Goal: Task Accomplishment & Management: Manage account settings

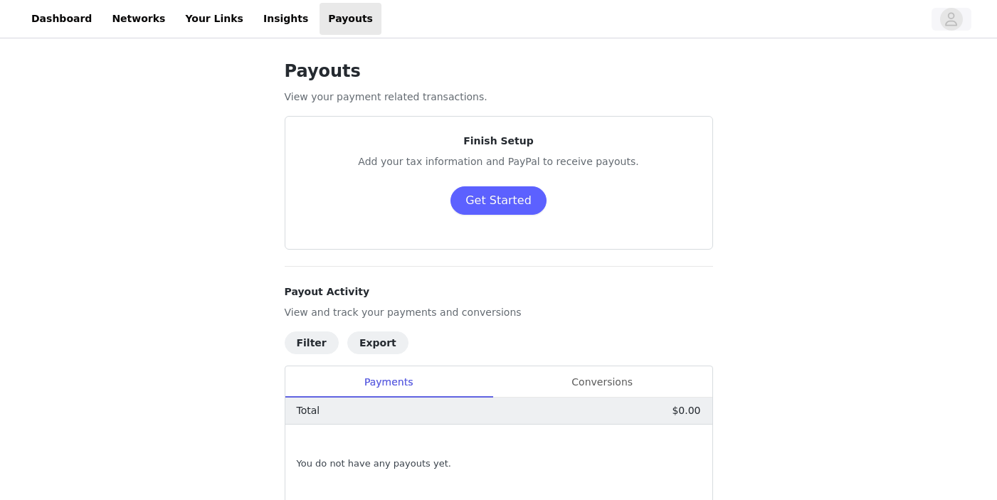
click at [957, 14] on icon "avatar" at bounding box center [952, 19] width 14 height 23
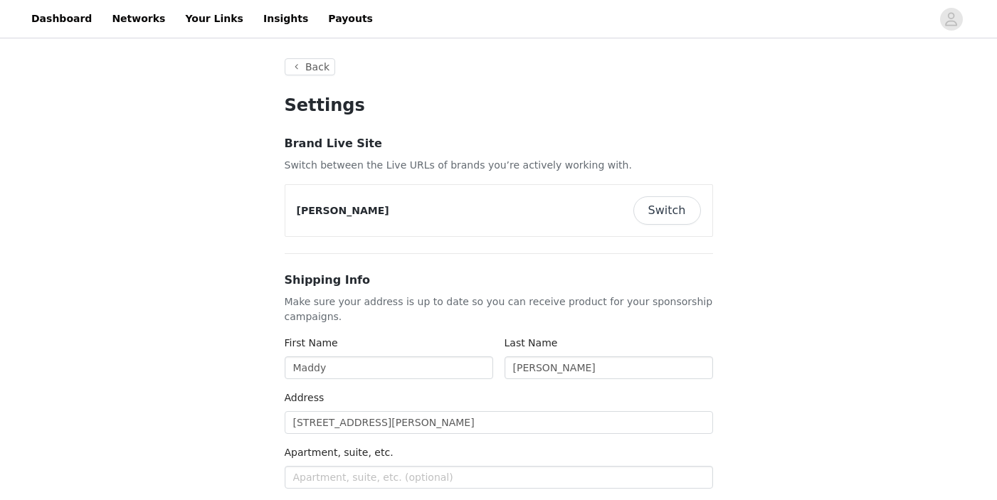
type input "+1 ([GEOGRAPHIC_DATA])"
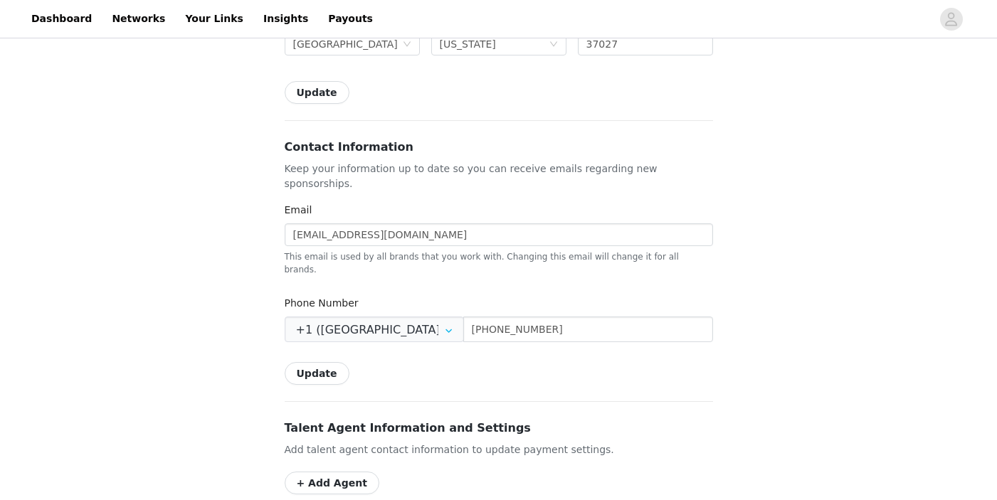
scroll to position [544, 0]
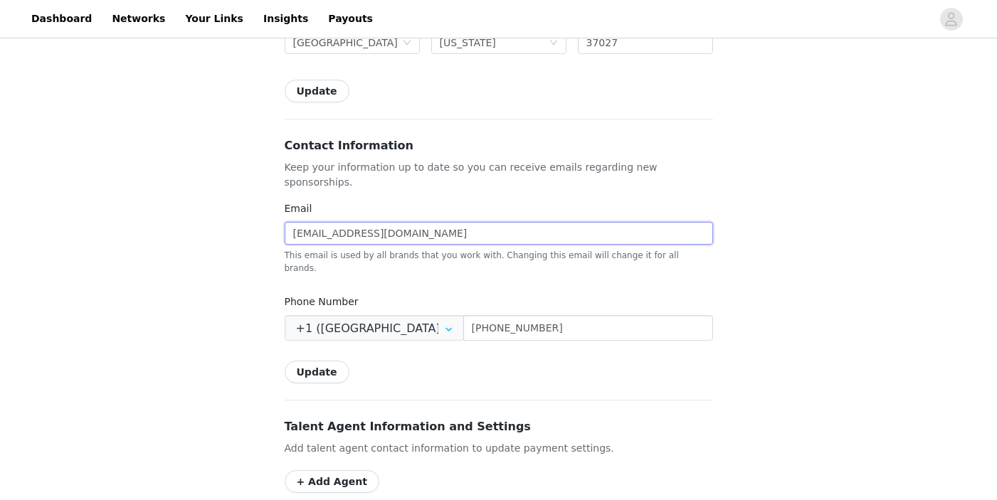
drag, startPoint x: 449, startPoint y: 211, endPoint x: 250, endPoint y: 211, distance: 199.3
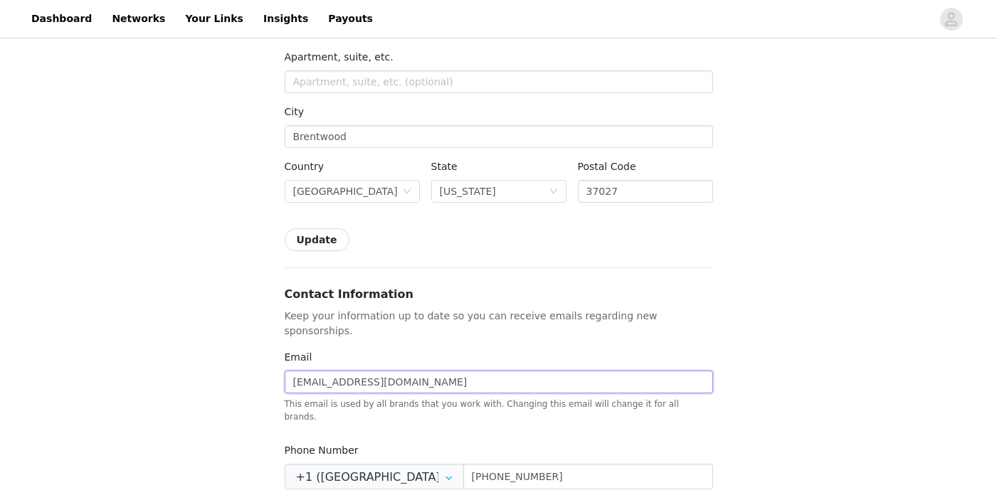
scroll to position [429, 0]
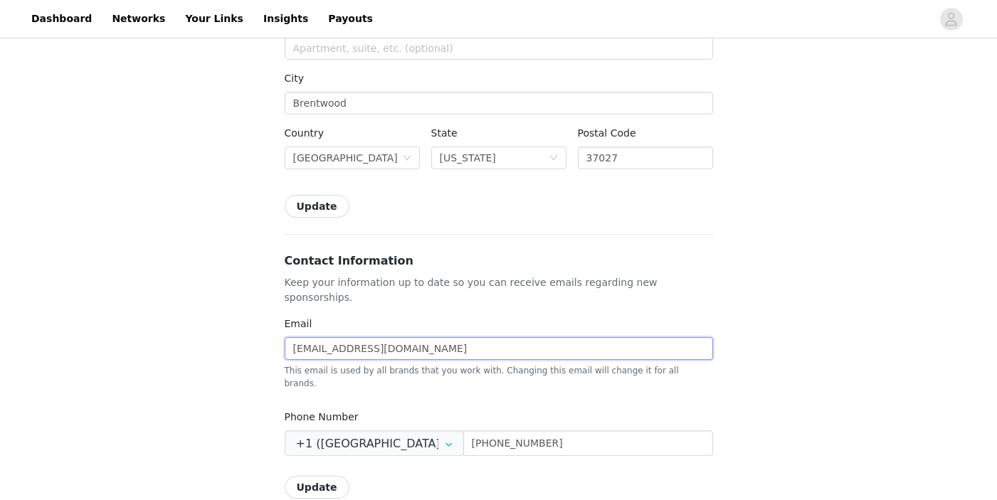
paste input "[EMAIL_ADDRESS][DOMAIN_NAME]"
drag, startPoint x: 442, startPoint y: 335, endPoint x: 612, endPoint y: 335, distance: 170.1
click at [612, 337] on input "maddynewtonpress@gmail.commaddy@infagency.com" at bounding box center [499, 348] width 428 height 23
type input "maddynewtonpress@gmail.com"
click at [898, 337] on div "Back Settings Brand Live Site Switch between the Live URLs of brands you’re act…" at bounding box center [498, 335] width 997 height 1447
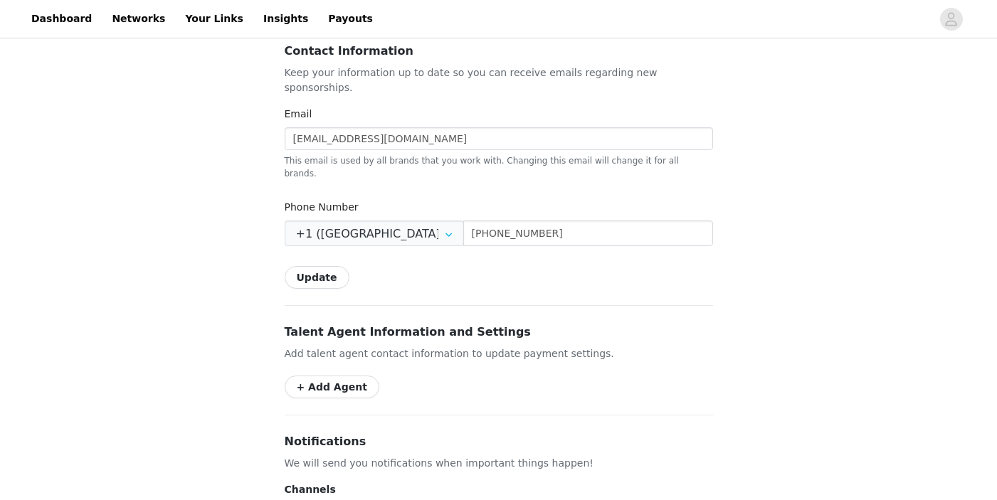
scroll to position [640, 0]
click at [305, 265] on button "Update" at bounding box center [317, 276] width 65 height 23
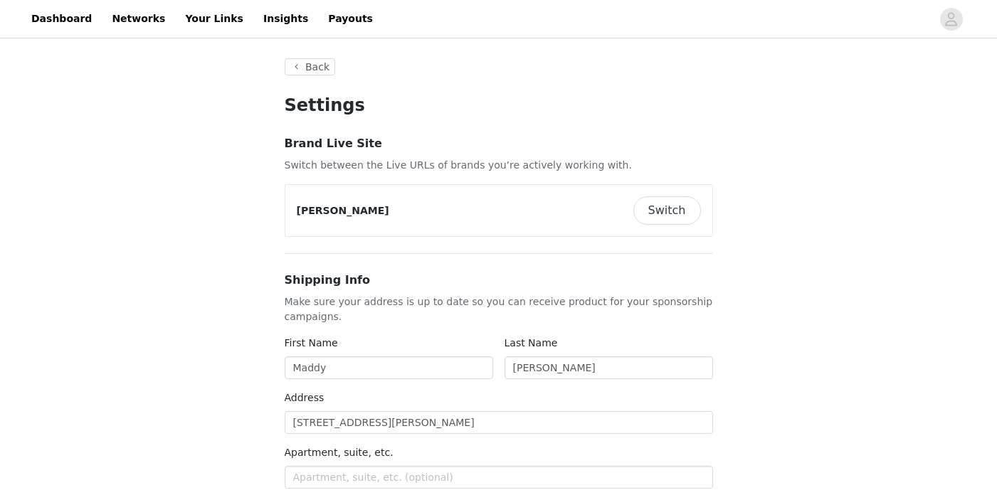
scroll to position [0, 0]
click at [949, 25] on icon "avatar" at bounding box center [952, 19] width 12 height 14
click at [954, 22] on icon "avatar" at bounding box center [952, 19] width 14 height 23
click at [310, 68] on button "Back" at bounding box center [310, 66] width 51 height 17
click at [297, 70] on button "Back" at bounding box center [310, 66] width 51 height 17
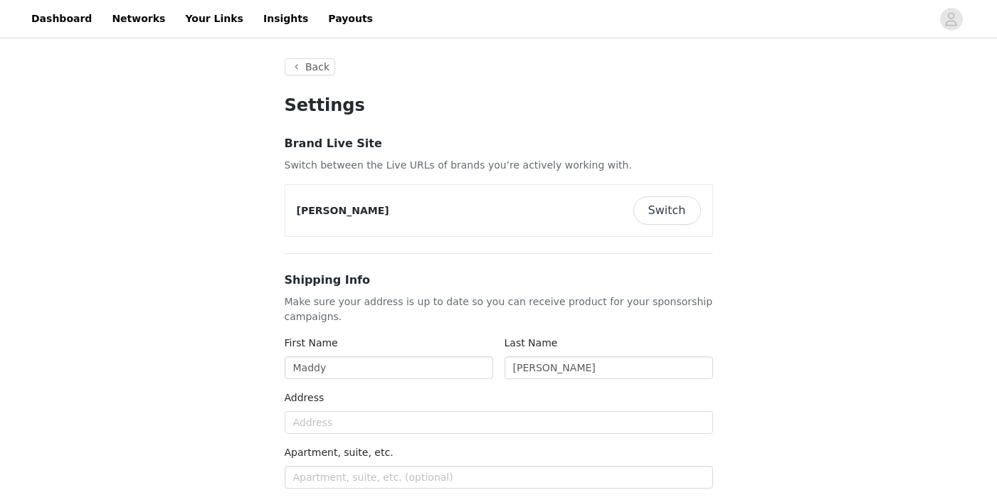
type input "+1 ([GEOGRAPHIC_DATA])"
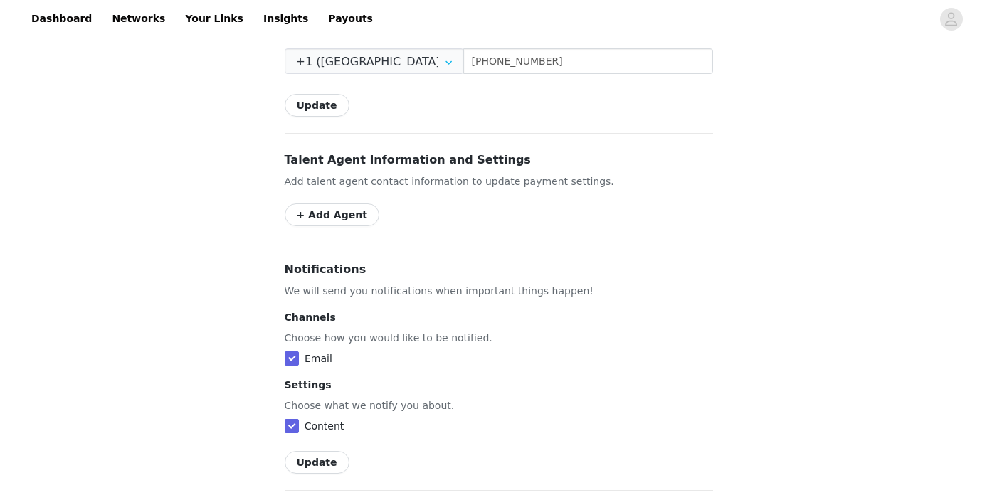
scroll to position [813, 0]
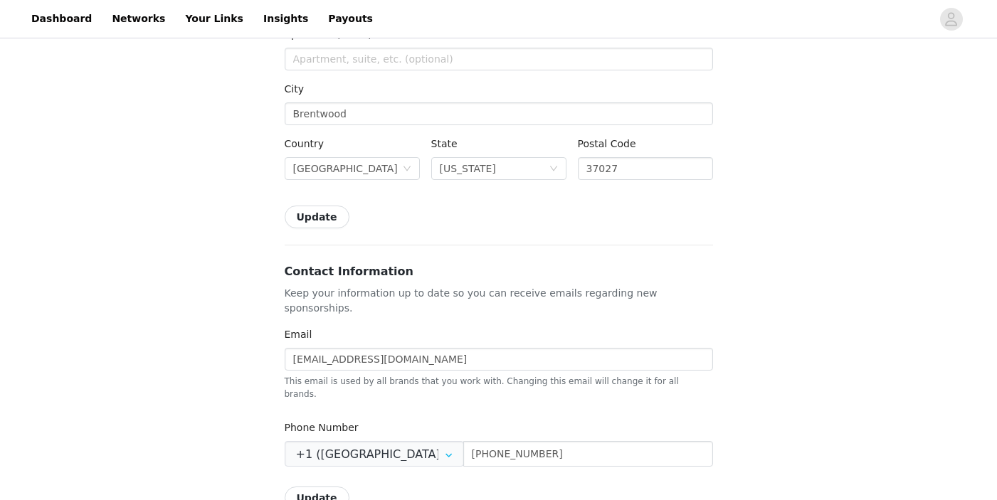
scroll to position [426, 0]
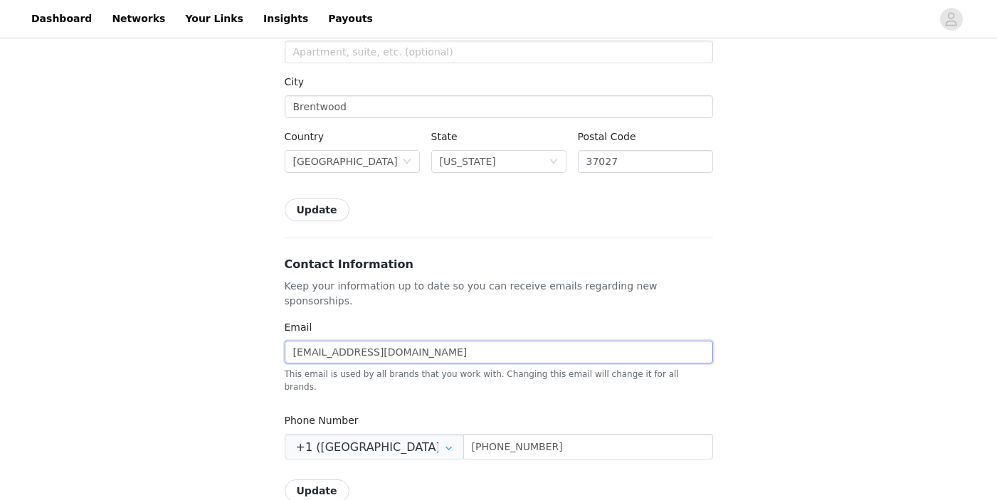
drag, startPoint x: 399, startPoint y: 335, endPoint x: 233, endPoint y: 330, distance: 165.2
paste input "[EMAIL_ADDRESS]"
type input "[EMAIL_ADDRESS][DOMAIN_NAME]"
click at [156, 352] on div "Back Settings Brand Live Site Switch between the Live URLs of brands you’re act…" at bounding box center [498, 339] width 997 height 1447
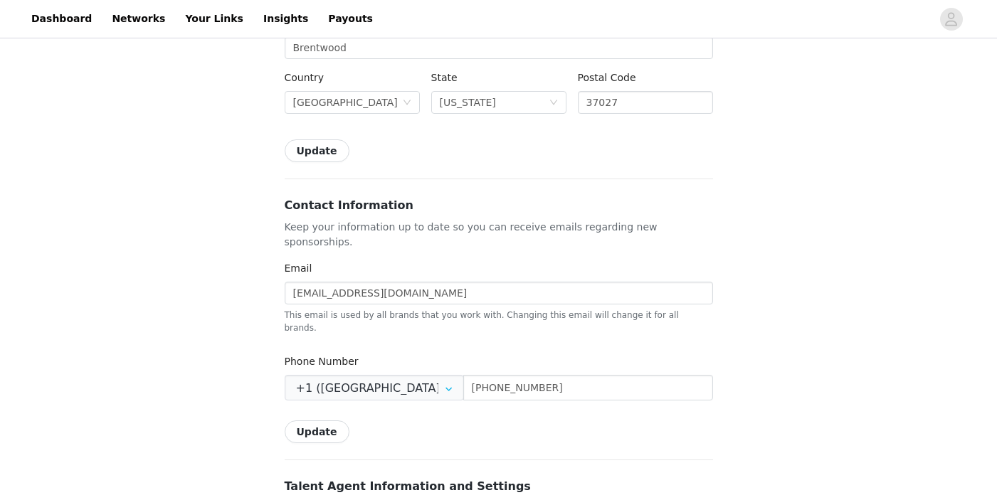
scroll to position [489, 0]
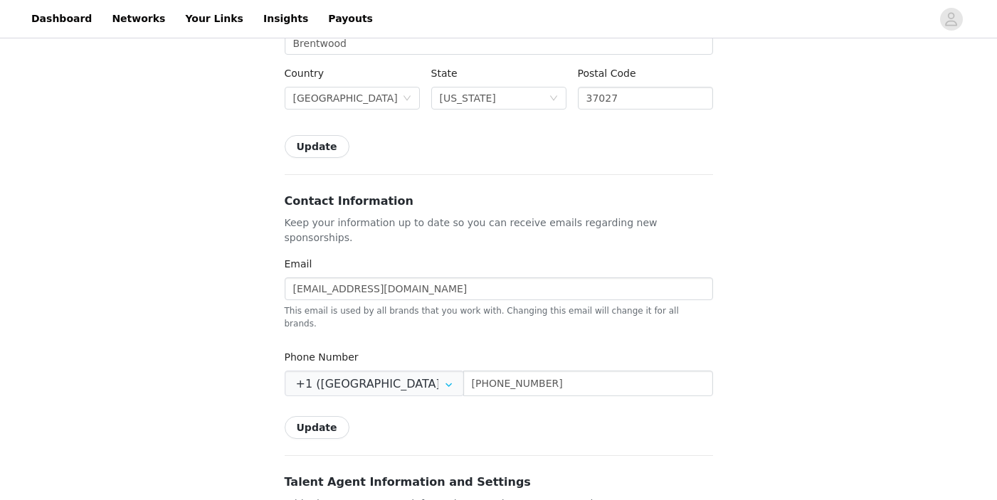
click at [310, 416] on button "Update" at bounding box center [317, 427] width 65 height 23
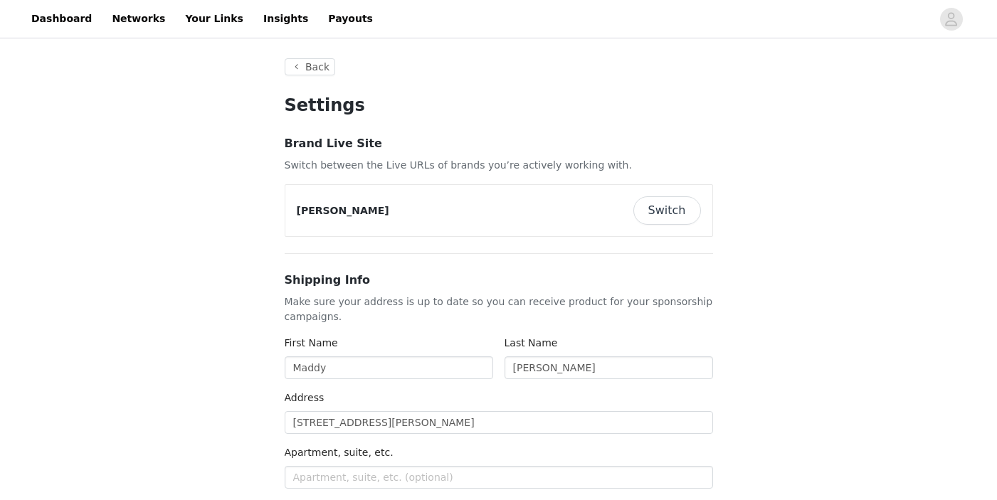
scroll to position [0, 0]
click at [959, 11] on span "button" at bounding box center [951, 19] width 23 height 23
click at [45, 25] on link "Dashboard" at bounding box center [62, 19] width 78 height 32
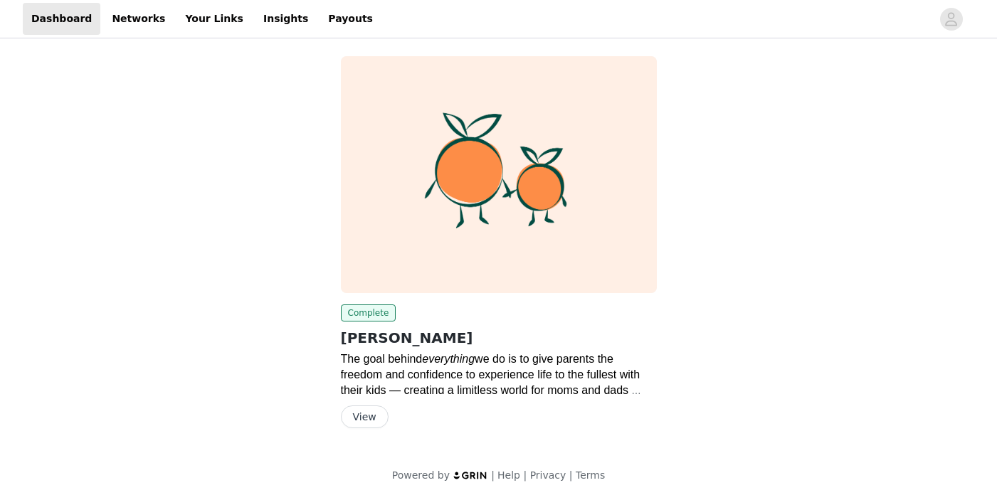
scroll to position [2, 0]
click at [957, 22] on icon "avatar" at bounding box center [952, 19] width 14 height 23
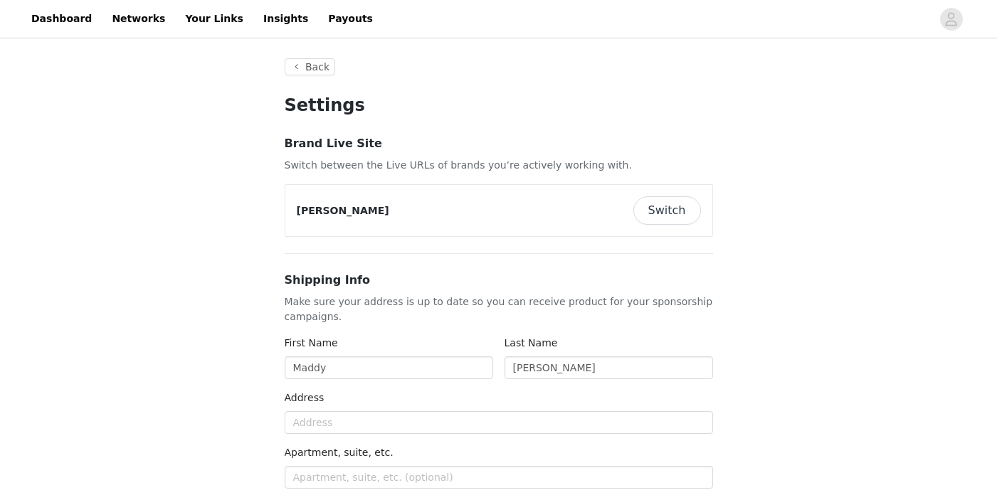
type input "+1 ([GEOGRAPHIC_DATA])"
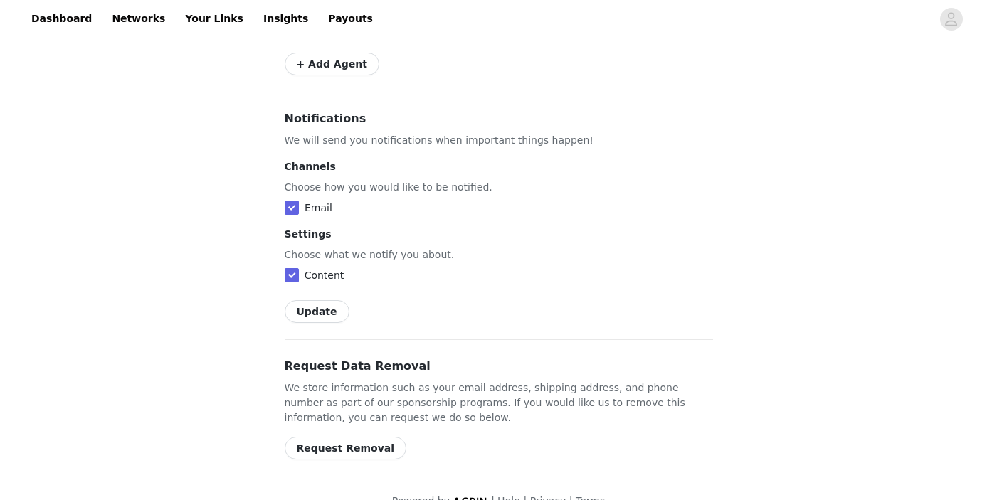
scroll to position [962, 0]
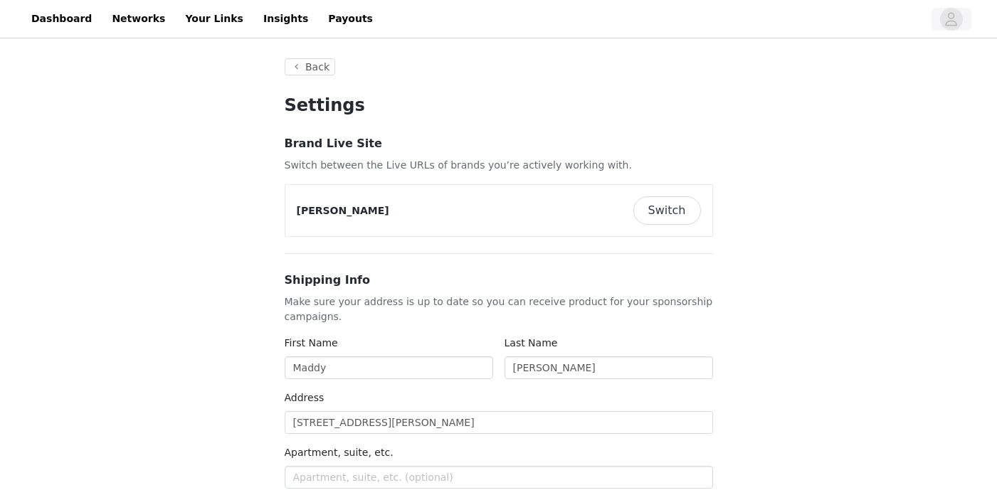
click at [953, 25] on icon "avatar" at bounding box center [952, 19] width 12 height 14
click at [963, 22] on button "button" at bounding box center [952, 19] width 40 height 23
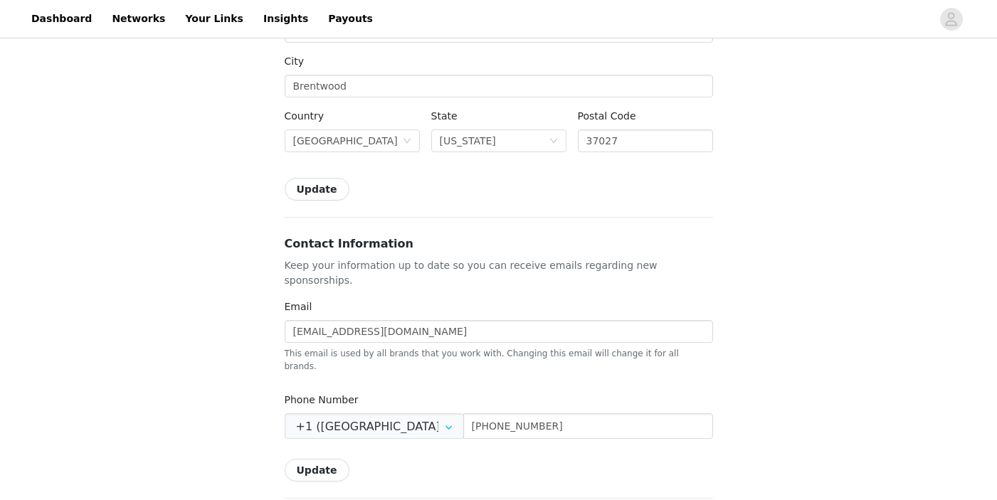
scroll to position [468, 0]
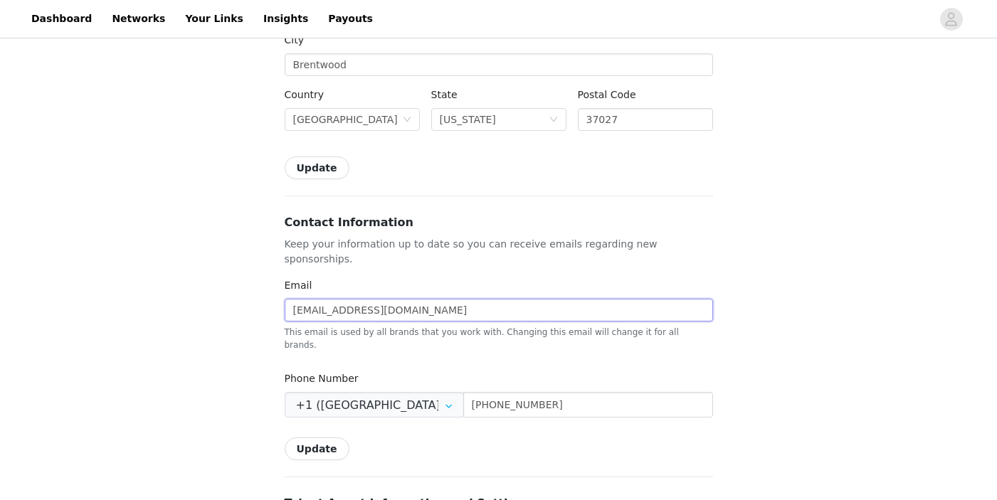
drag, startPoint x: 411, startPoint y: 295, endPoint x: 202, endPoint y: 295, distance: 208.5
type input "[EMAIL_ADDRESS][DOMAIN_NAME]"
click at [171, 313] on div "Back Settings Brand Live Site Switch between the Live URLs of brands you’re act…" at bounding box center [498, 297] width 997 height 1447
click at [251, 344] on div "Back Settings Brand Live Site Switch between the Live URLs of brands you’re act…" at bounding box center [498, 297] width 997 height 1447
click at [320, 438] on button "Update" at bounding box center [317, 449] width 65 height 23
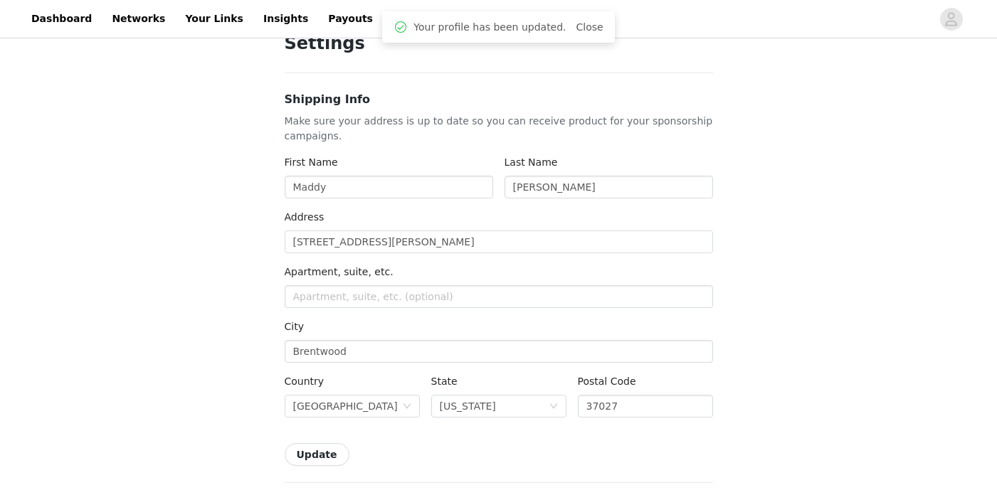
scroll to position [367, 0]
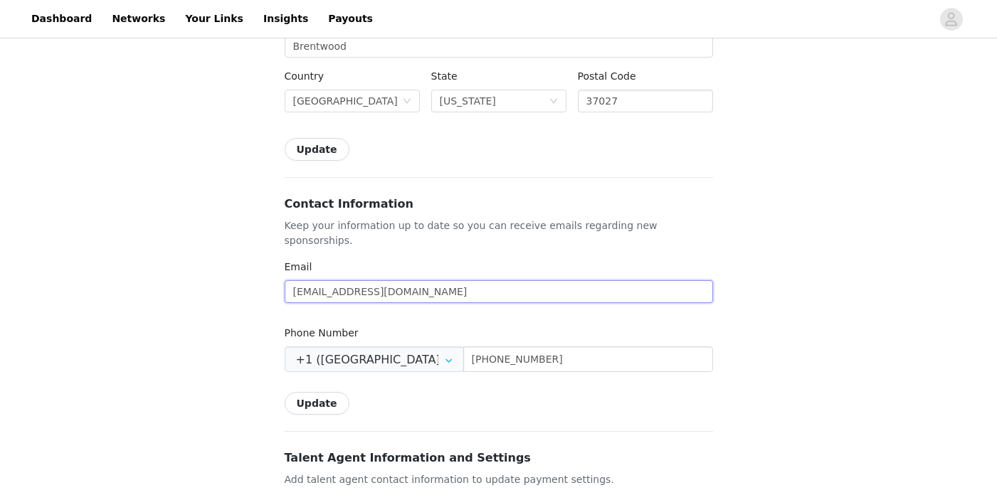
drag, startPoint x: 409, startPoint y: 273, endPoint x: 188, endPoint y: 272, distance: 220.6
type input "[EMAIL_ADDRESS][DOMAIN_NAME]"
click at [317, 392] on button "Update" at bounding box center [317, 403] width 65 height 23
click at [264, 343] on div "Back Settings Shipping Info Make sure your address is up to date so you can rec…" at bounding box center [498, 324] width 997 height 1301
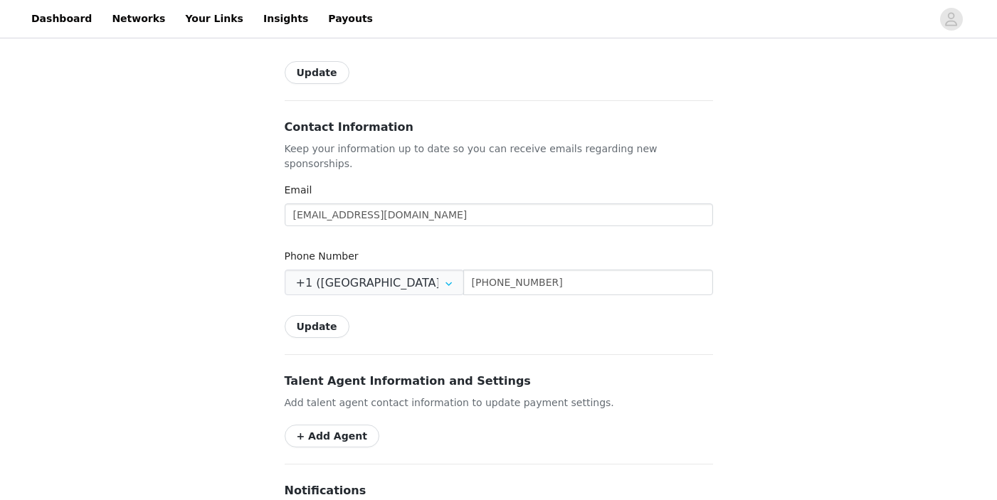
scroll to position [443, 0]
click at [302, 316] on button "Update" at bounding box center [317, 327] width 65 height 23
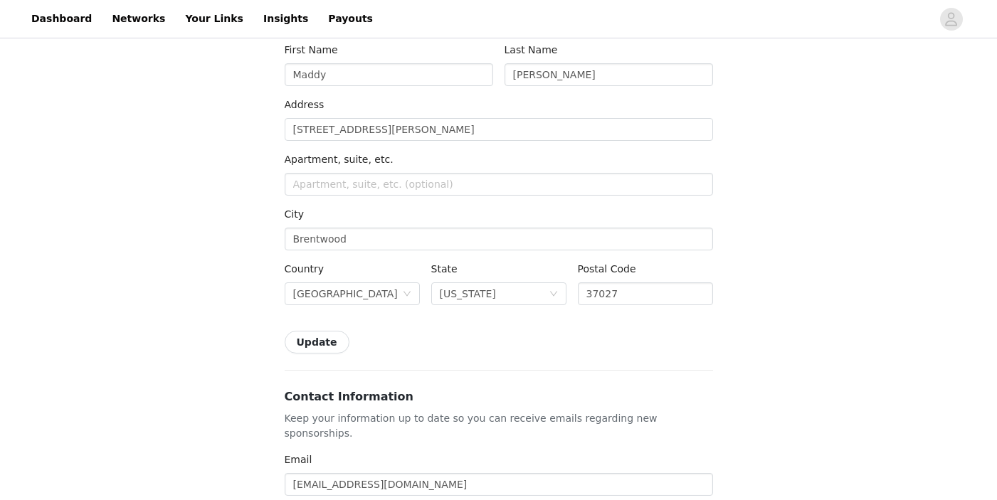
scroll to position [481, 0]
